Goal: Task Accomplishment & Management: Manage account settings

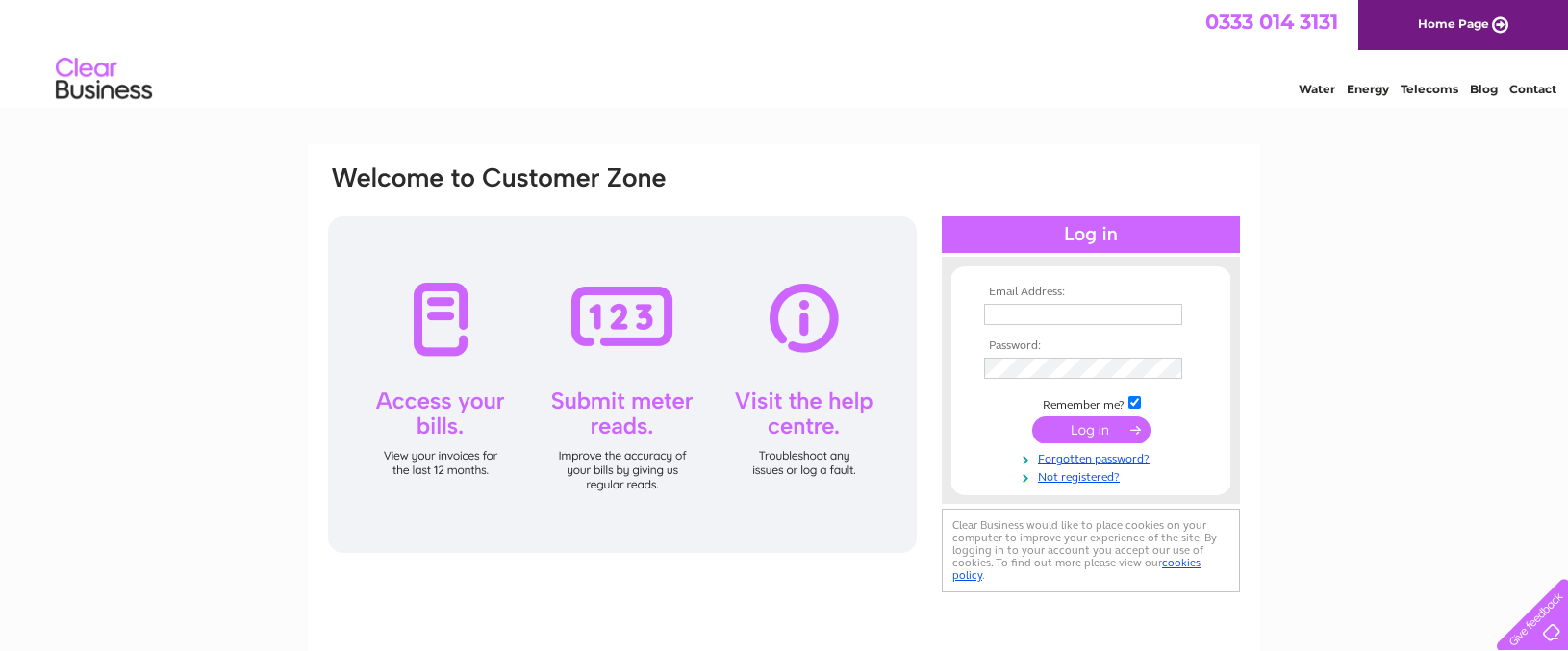
type input "[EMAIL_ADDRESS][DOMAIN_NAME]"
click at [1093, 432] on input "submit" at bounding box center [1090, 430] width 118 height 27
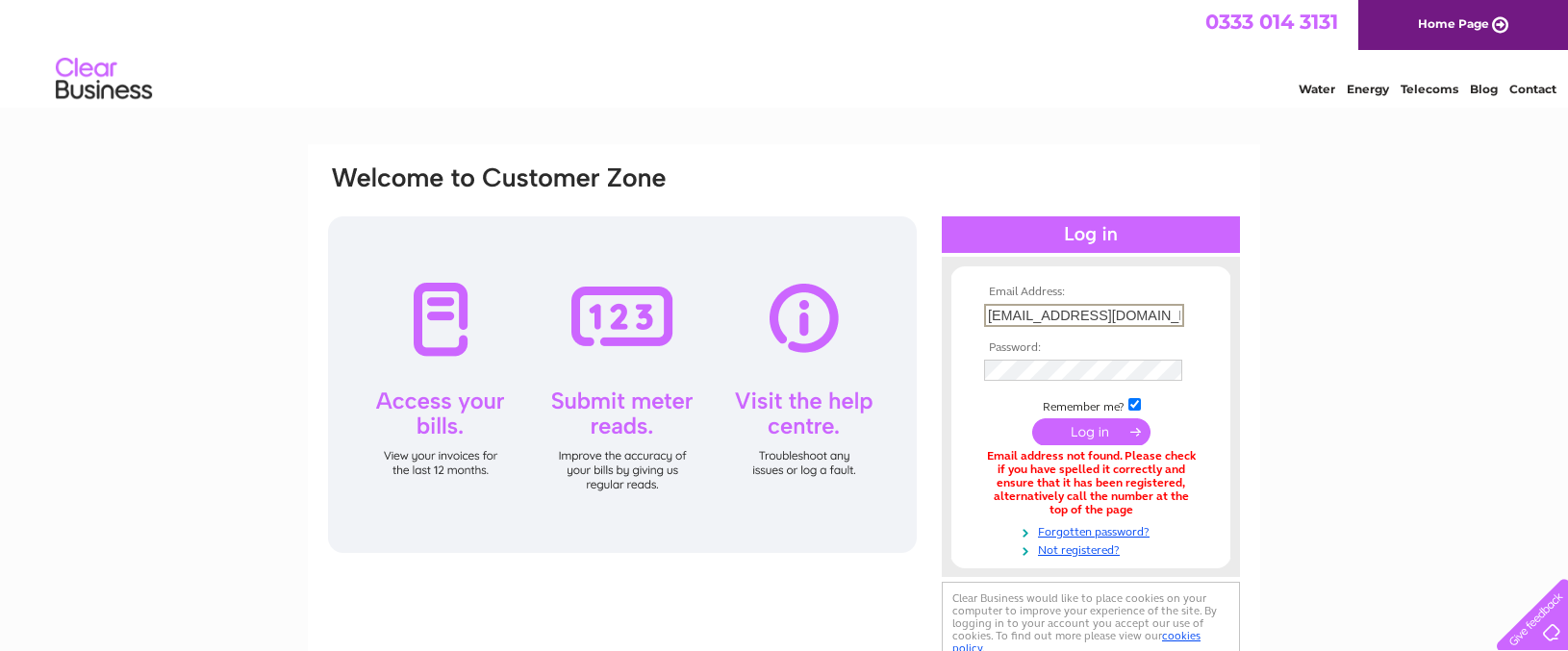
click at [1162, 318] on input "[EMAIL_ADDRESS][DOMAIN_NAME]" at bounding box center [1083, 315] width 200 height 23
type input "e"
type input "[EMAIL_ADDRESS][DOMAIN_NAME]"
click at [1360, 489] on div "Email Address: [EMAIL_ADDRESS][DOMAIN_NAME] Password: Forgotten password?" at bounding box center [784, 580] width 1568 height 873
click at [1095, 422] on input "submit" at bounding box center [1090, 430] width 118 height 27
